Goal: Use online tool/utility: Utilize a website feature to perform a specific function

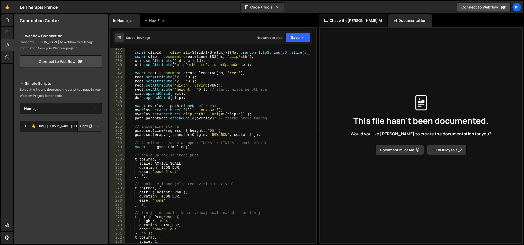
select select "47245"
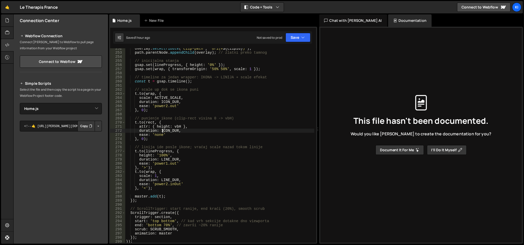
click at [162, 130] on div "overlay . setAttribute ( 'clip-path' , ` url(# ${ clipId } ) ` ) ; path . paren…" at bounding box center [220, 149] width 190 height 204
type textarea "duration: ICON_DUR,"
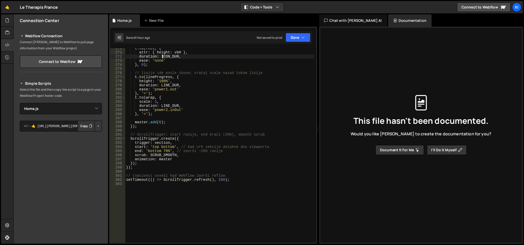
scroll to position [1118, 0]
click at [160, 200] on div "t . to ( rect , { attr : { height : vbH } , duration : ICON_DUR , ease : 'none'…" at bounding box center [220, 148] width 190 height 204
paste textarea "</script>"
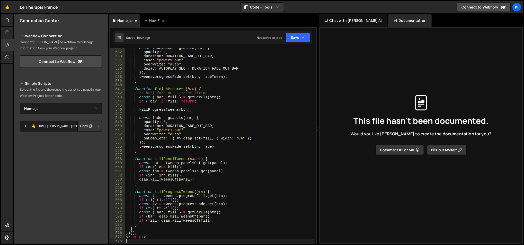
scroll to position [2197, 0]
click at [141, 238] on div "const fadeTween = gsap . to ( bar , { opacity : 0 , duration : DURATION_FADE_OU…" at bounding box center [220, 148] width 190 height 204
type textarea "</script>"
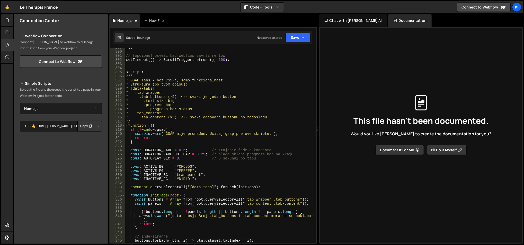
scroll to position [1240, 0]
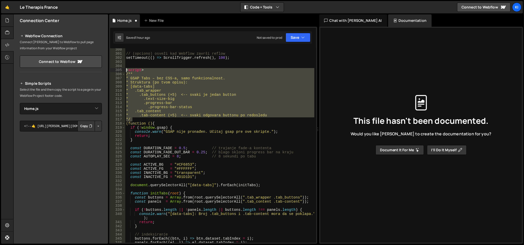
drag, startPoint x: 140, startPoint y: 120, endPoint x: 125, endPoint y: 71, distance: 51.6
click at [125, 71] on div "// (opciono) osveži kad Webflow završi reflow setTimeout (( ) => ScrollTrigger …" at bounding box center [220, 150] width 190 height 204
type textarea "<script> /**"
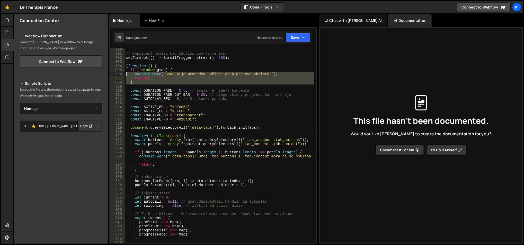
drag, startPoint x: 144, startPoint y: 83, endPoint x: 127, endPoint y: 73, distance: 19.6
click at [127, 73] on div "// (opciono) osveži kad Webflow završi reflow setTimeout (( ) => ScrollTrigger …" at bounding box center [220, 150] width 190 height 204
type textarea "console.warn("GSAP nije pronađen. Učitaj gsap pre ove skripte."); return;"
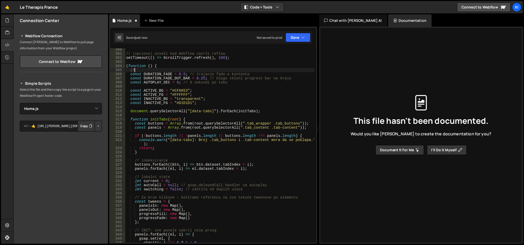
type textarea "i"
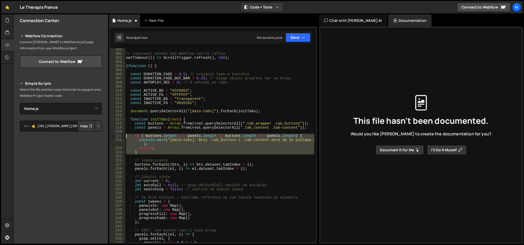
drag, startPoint x: 145, startPoint y: 152, endPoint x: 126, endPoint y: 135, distance: 25.5
click at [126, 135] on div "// (opciono) osveži kad Webflow završi reflow setTimeout (( ) => ScrollTrigger …" at bounding box center [220, 150] width 190 height 204
type textarea "if (!buttons.length || !panels.length || buttons.length !== panels.length) { co…"
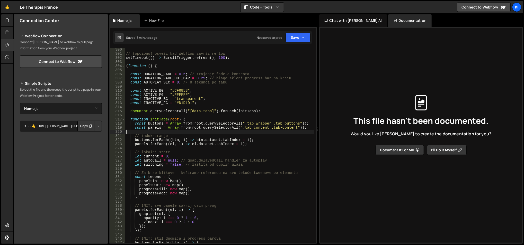
drag, startPoint x: 124, startPoint y: 64, endPoint x: 128, endPoint y: 66, distance: 4.3
click at [124, 64] on span at bounding box center [123, 66] width 3 height 4
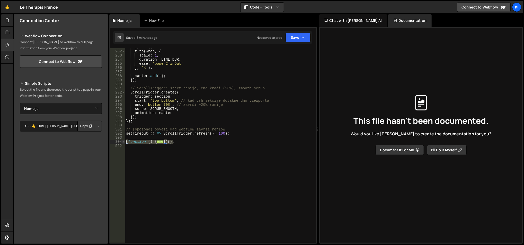
drag, startPoint x: 182, startPoint y: 144, endPoint x: 123, endPoint y: 142, distance: 59.0
click at [123, 142] on div "281 282 283 284 285 286 287 288 289 290 291 292 293 294 295 296 297 298 299 300…" at bounding box center [213, 145] width 206 height 195
type textarea "(function () {"
paste textarea
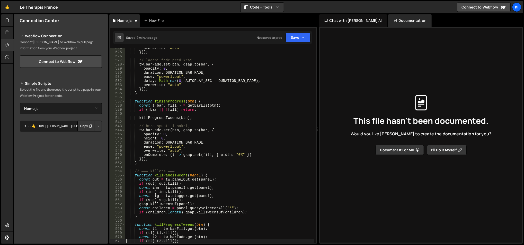
type textarea "if (t2) t2.kill();"
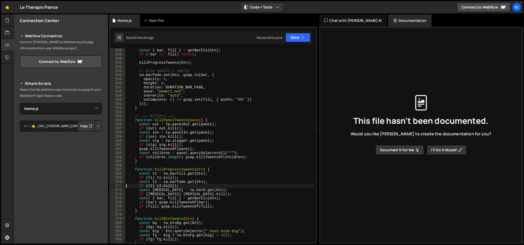
scroll to position [2232, 0]
